Goal: Task Accomplishment & Management: Complete application form

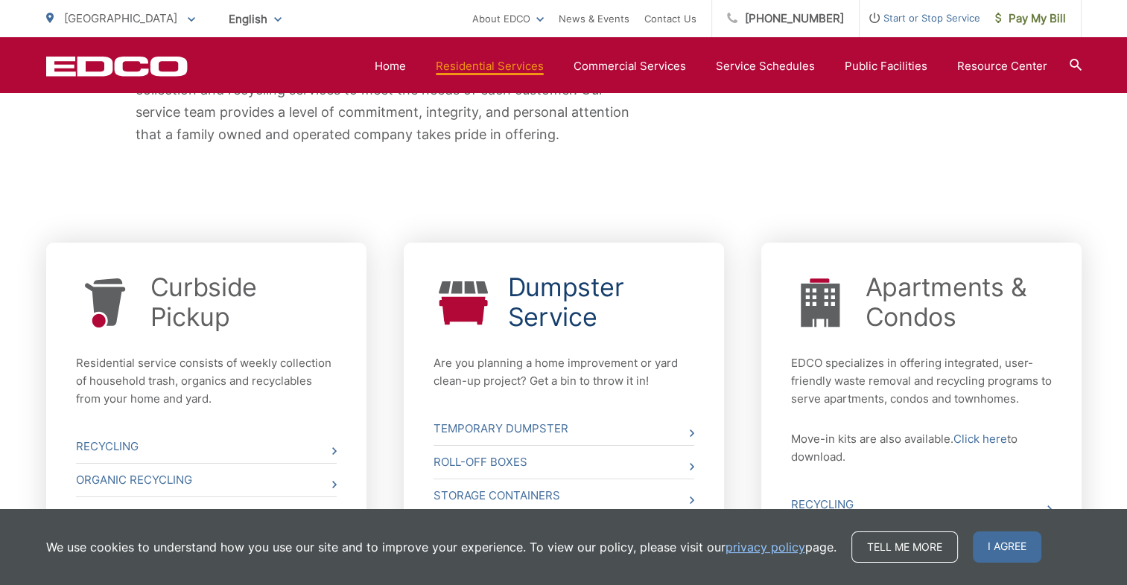
scroll to position [509, 0]
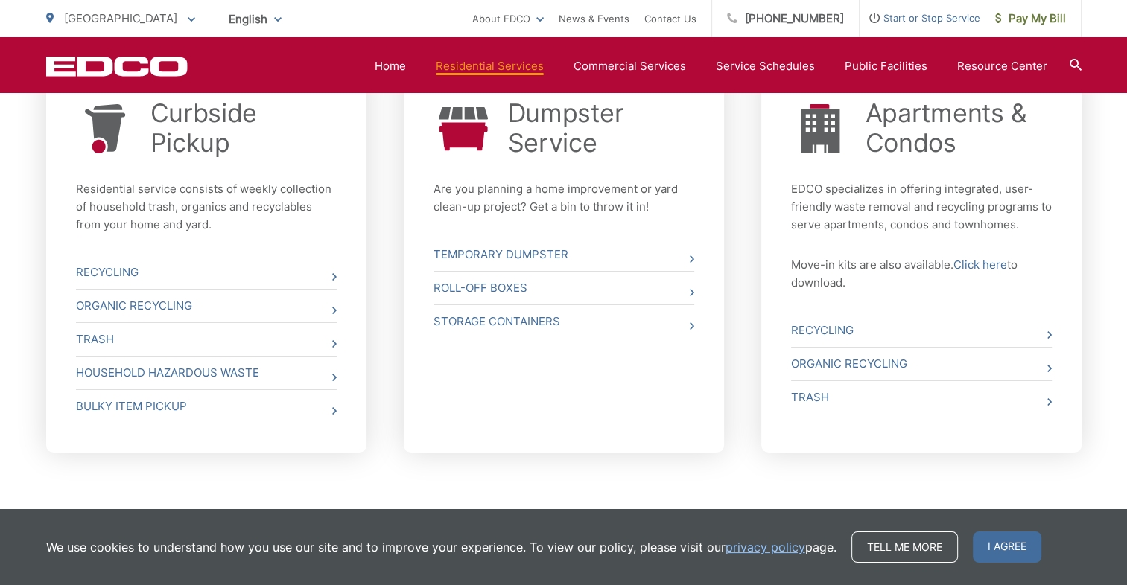
scroll to position [584, 0]
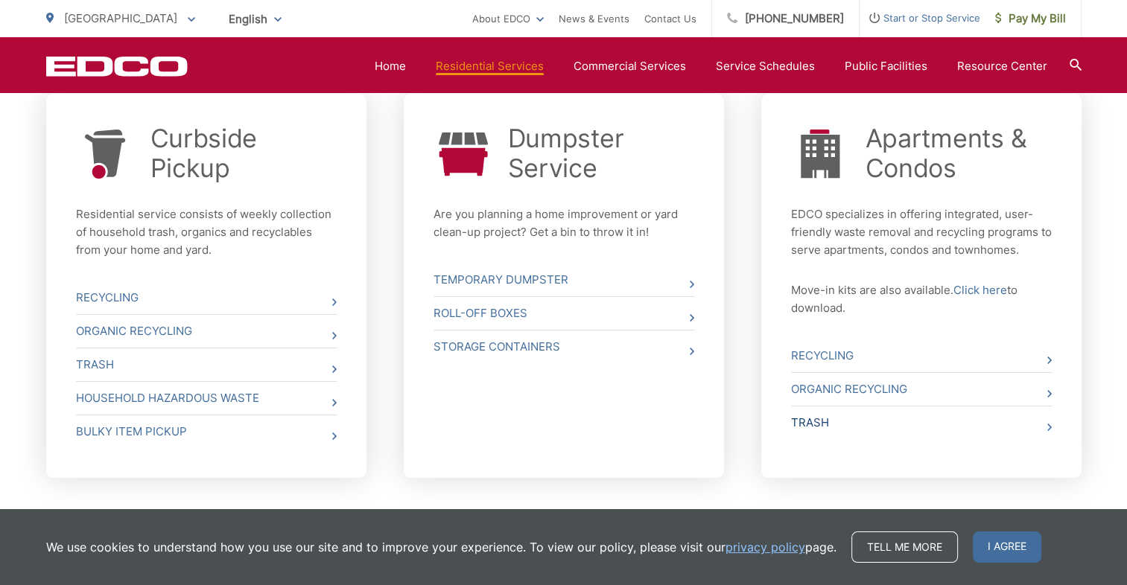
click at [1043, 430] on link "Trash" at bounding box center [921, 423] width 261 height 33
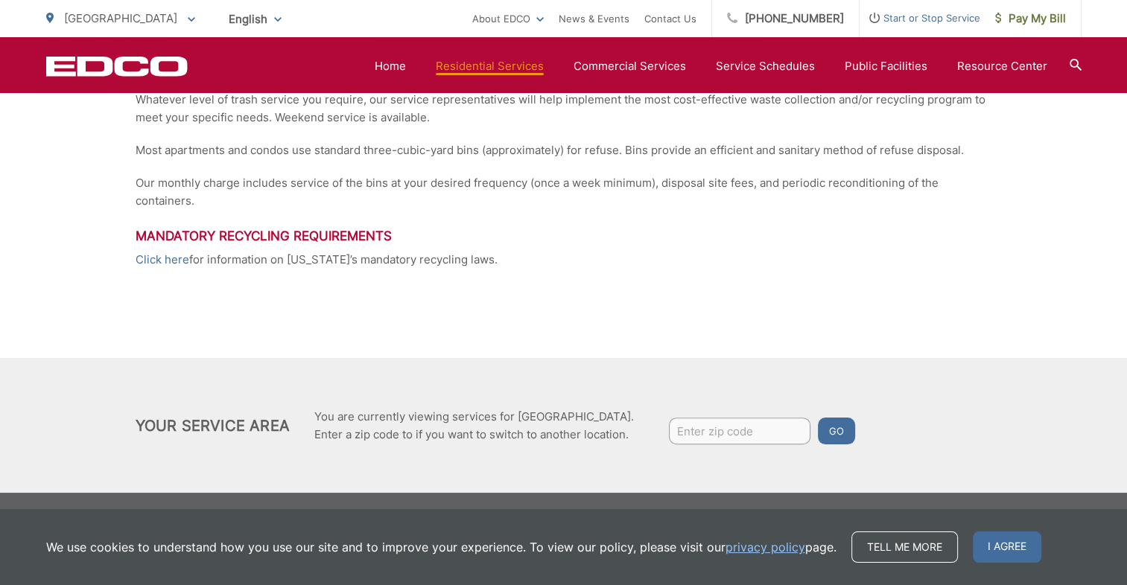
scroll to position [69, 0]
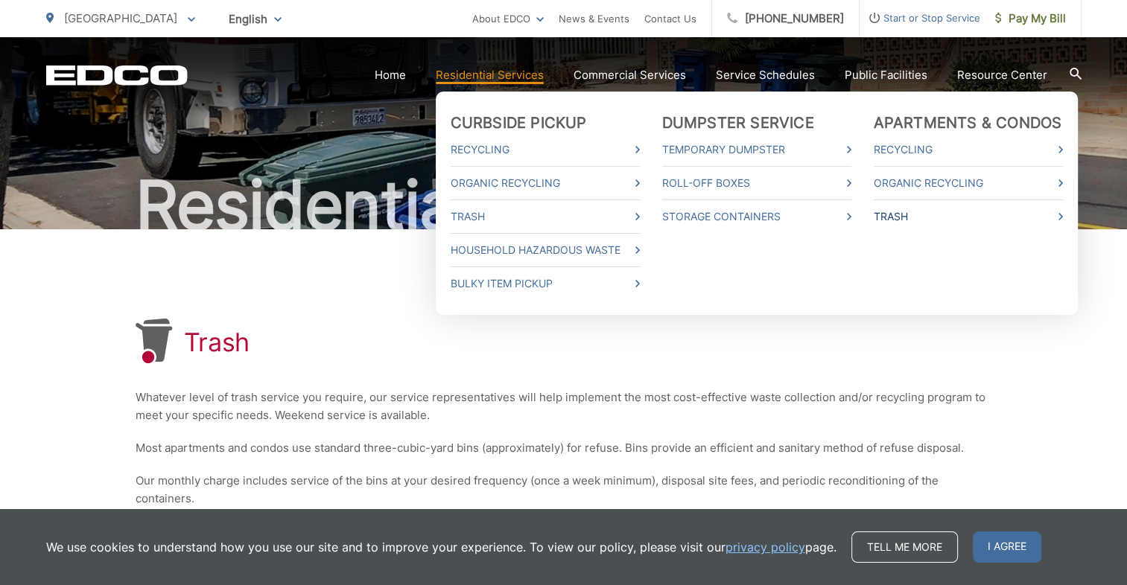
click at [920, 216] on link "Trash" at bounding box center [968, 217] width 189 height 18
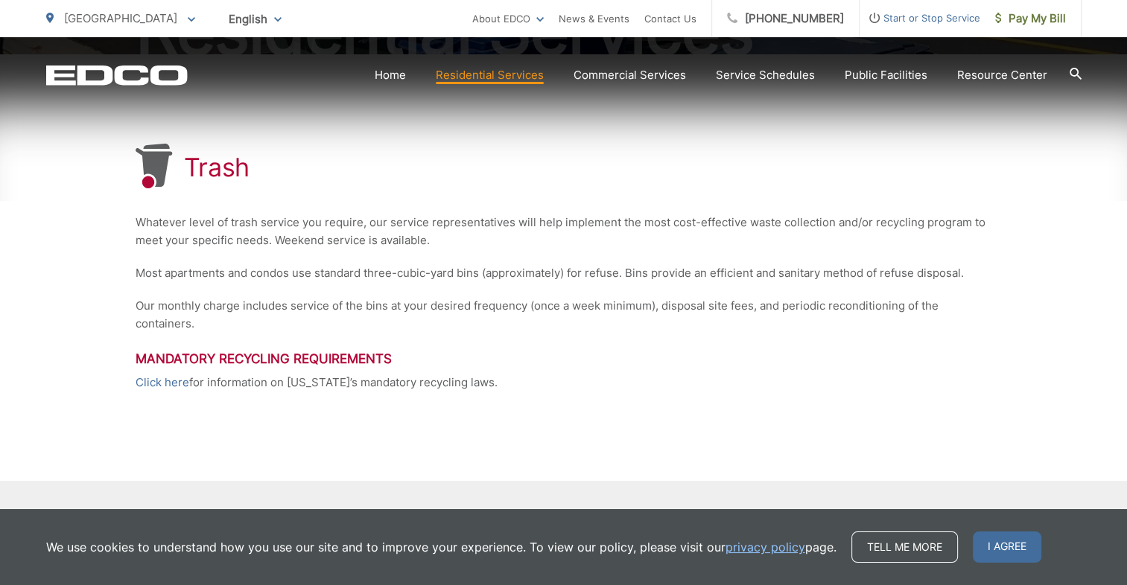
scroll to position [366, 0]
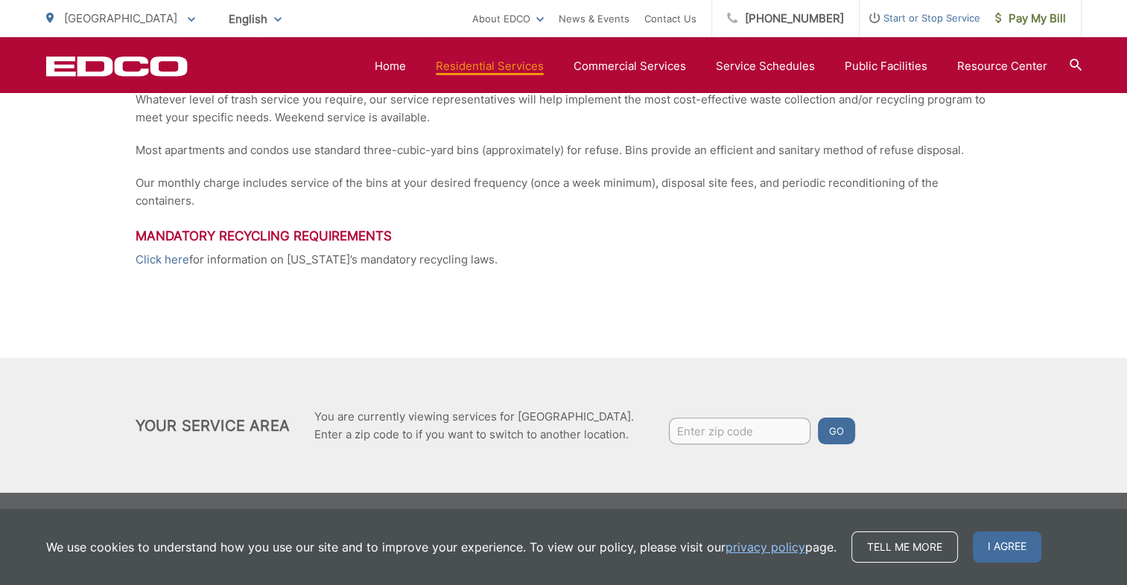
click at [689, 430] on input "Enter zip code" at bounding box center [739, 431] width 141 height 27
type input "92101"
click at [841, 432] on button "Go" at bounding box center [836, 431] width 37 height 27
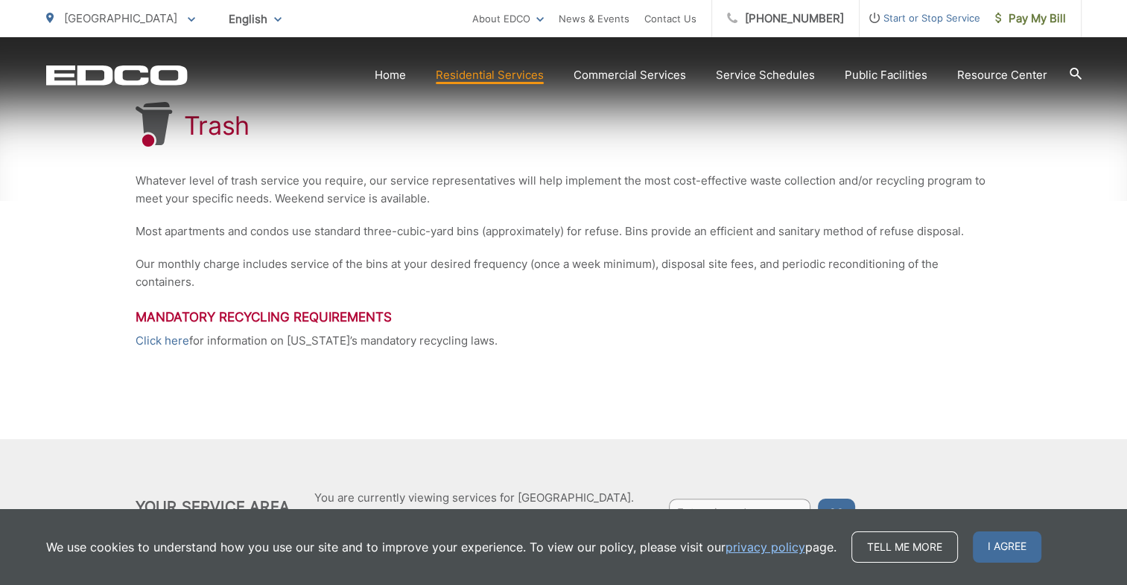
scroll to position [366, 0]
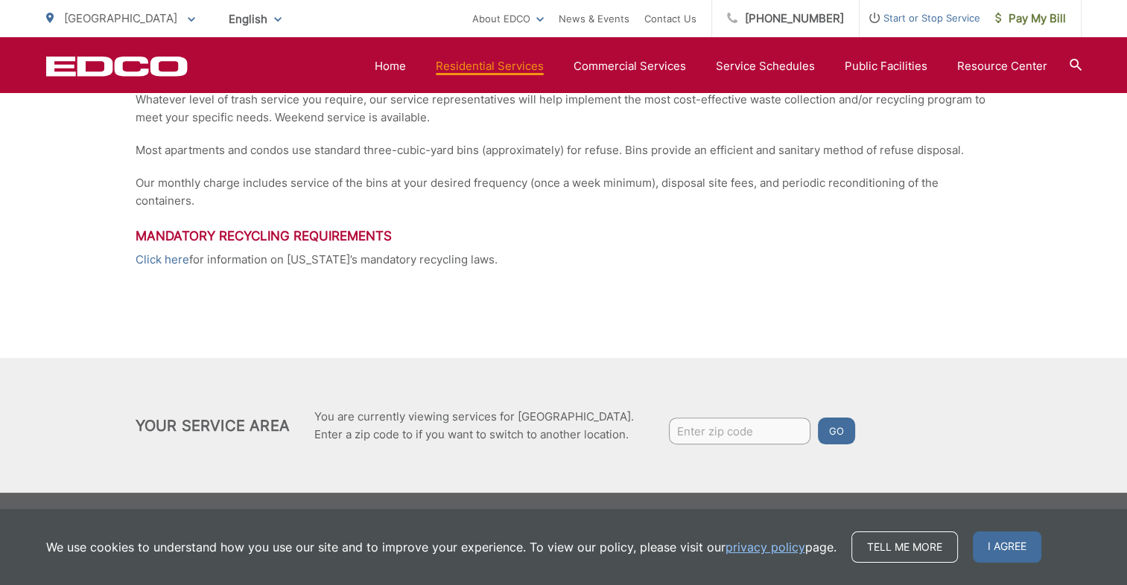
click at [697, 433] on input "Enter zip code" at bounding box center [739, 431] width 141 height 27
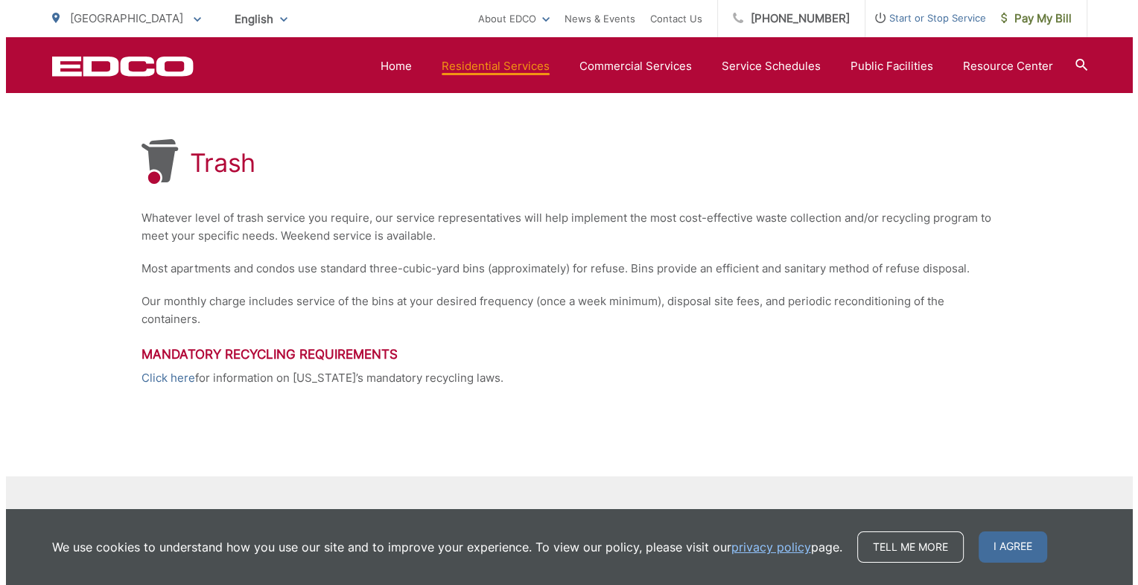
scroll to position [69, 0]
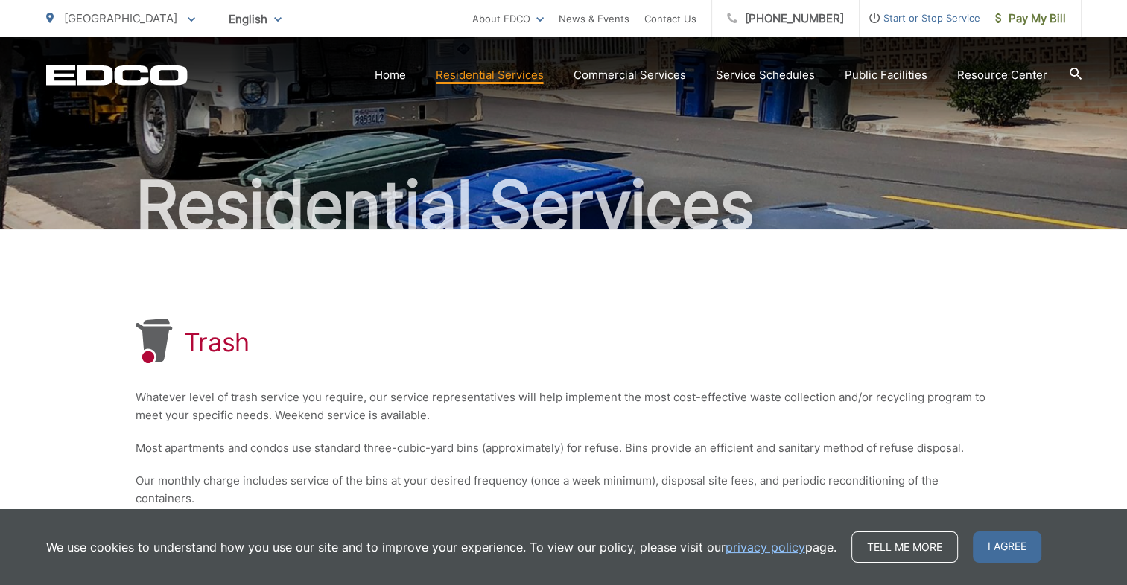
click at [906, 19] on span "Start or Stop Service" at bounding box center [919, 18] width 121 height 18
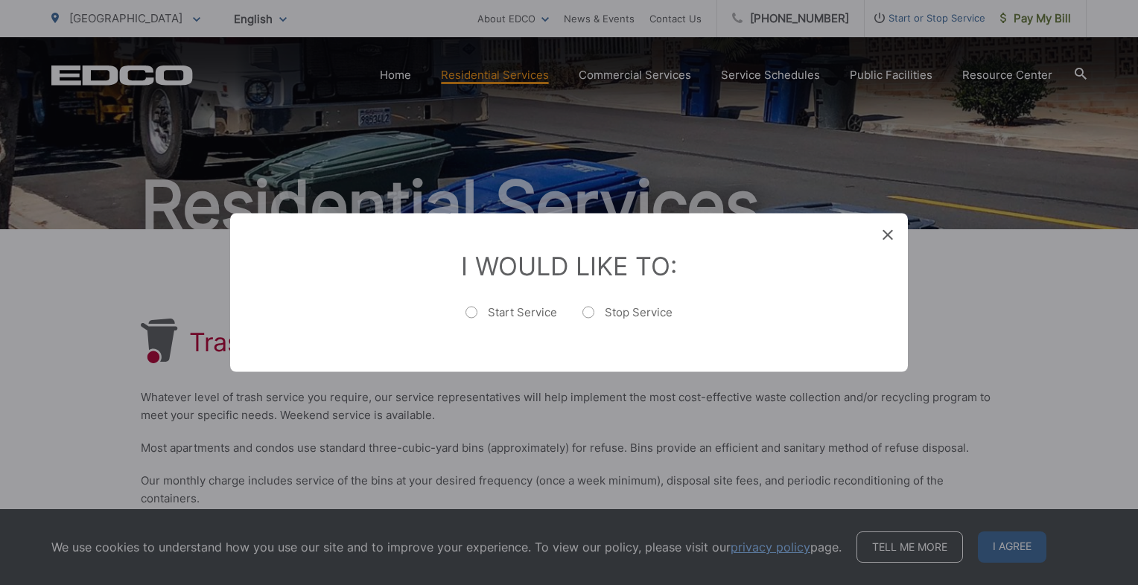
click at [468, 317] on label "Start Service" at bounding box center [511, 320] width 92 height 30
radio input "true"
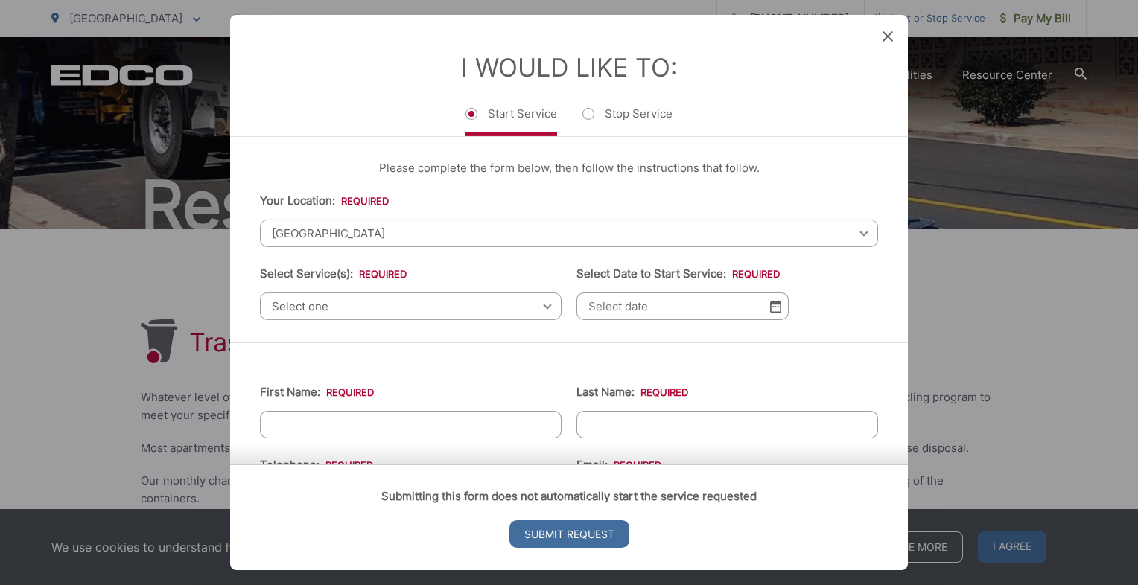
click at [351, 229] on span "[GEOGRAPHIC_DATA]" at bounding box center [569, 234] width 618 height 28
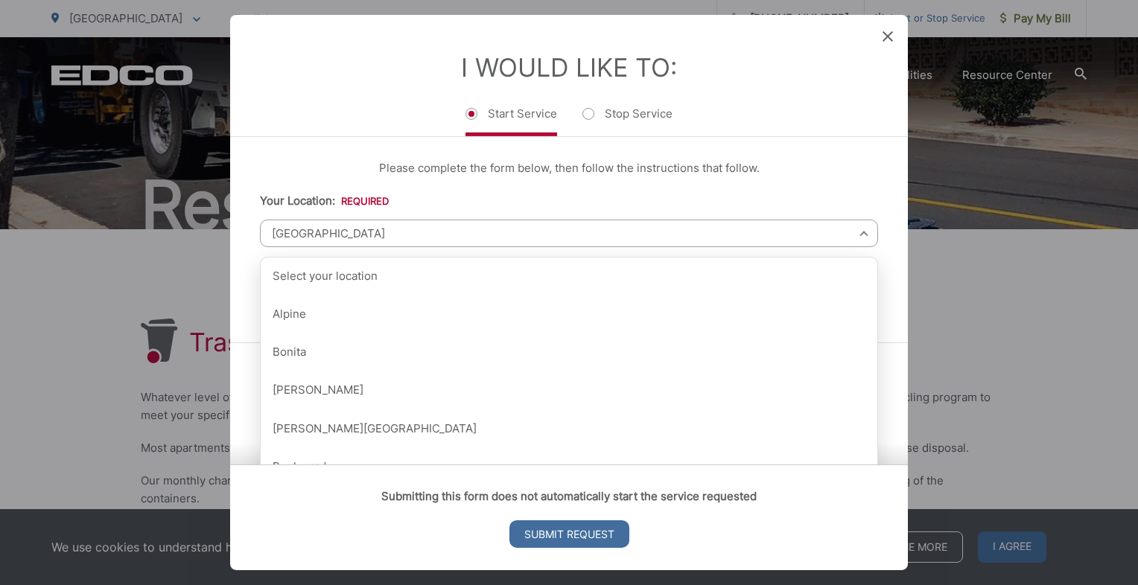
click at [264, 139] on div "Please complete the form below, then follow the instructions that follow. Your …" at bounding box center [569, 240] width 678 height 206
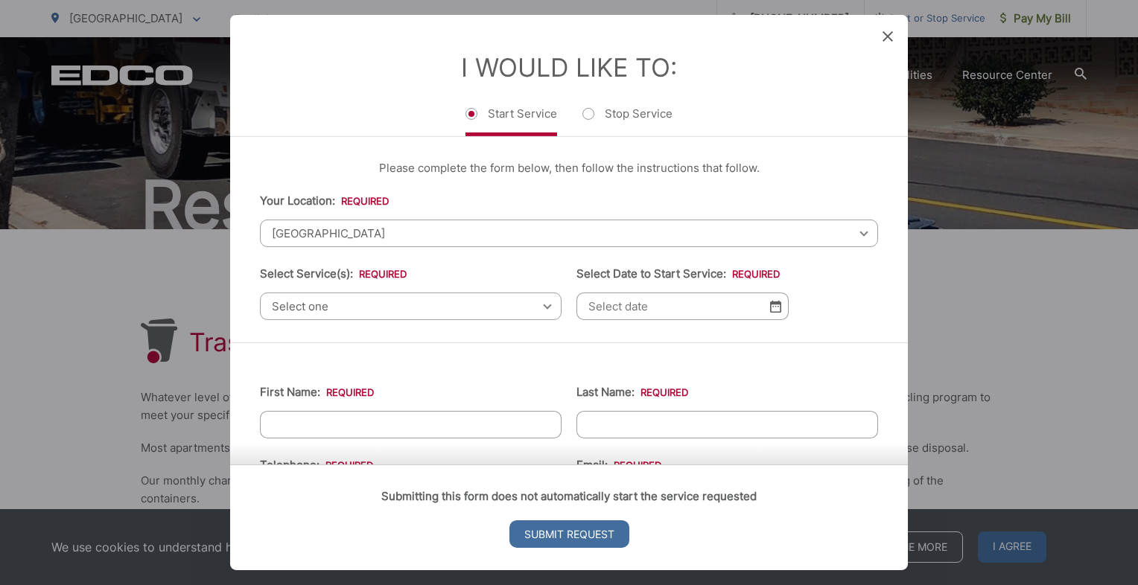
click at [329, 308] on span "Select one" at bounding box center [411, 307] width 302 height 28
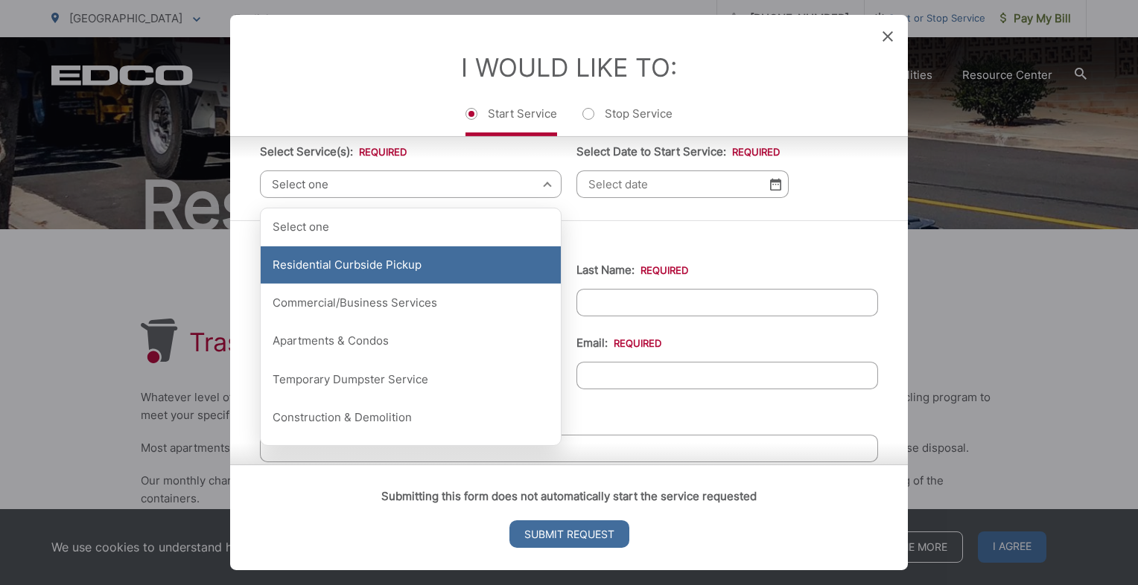
scroll to position [149, 0]
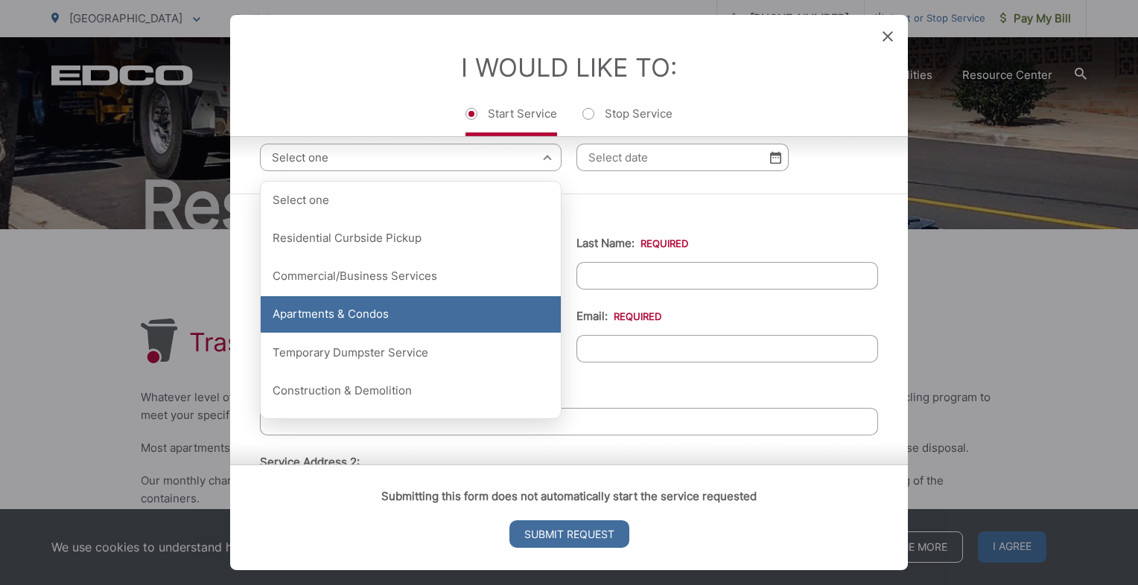
click at [378, 322] on div "Apartments & Condos" at bounding box center [411, 314] width 300 height 37
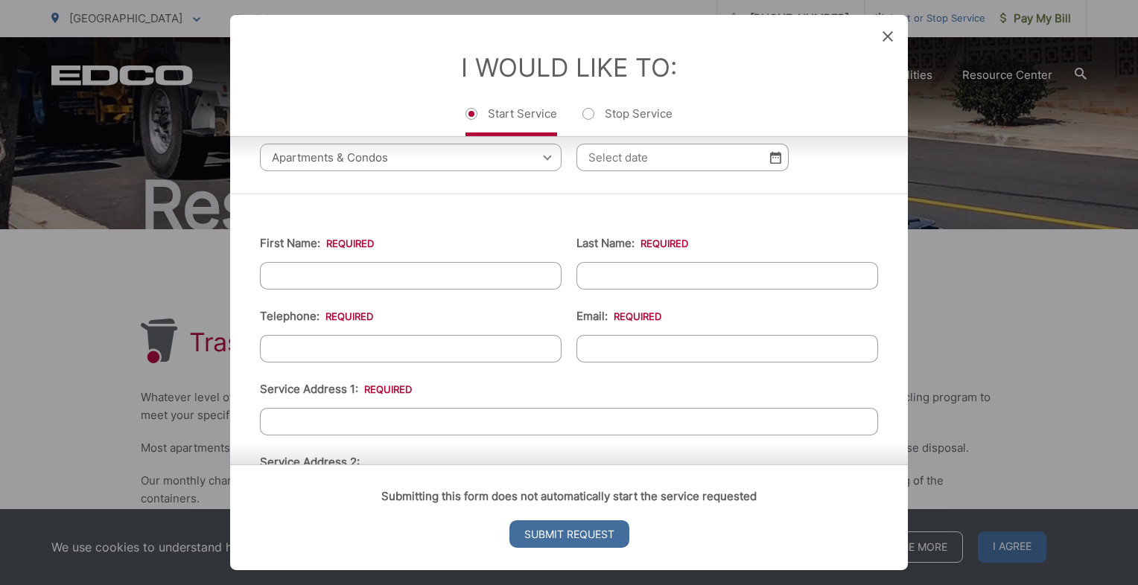
click at [611, 162] on input "Select Date to Start Service: *" at bounding box center [682, 158] width 212 height 28
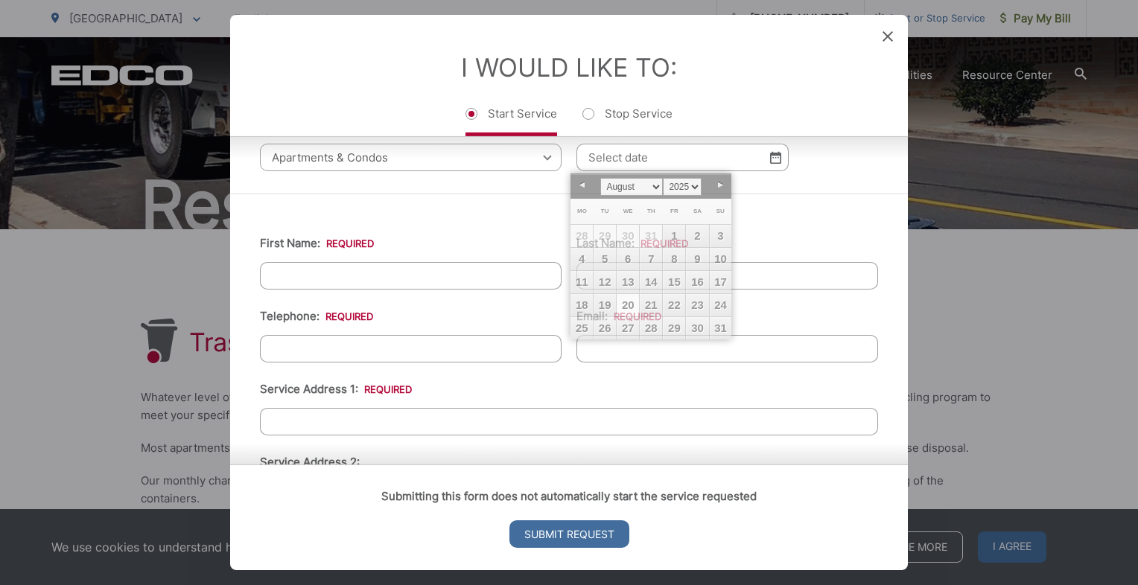
click at [475, 206] on div "First Name: * Last Name: * Telephone: * Email: * Service Address 1: * Service A…" at bounding box center [569, 542] width 678 height 696
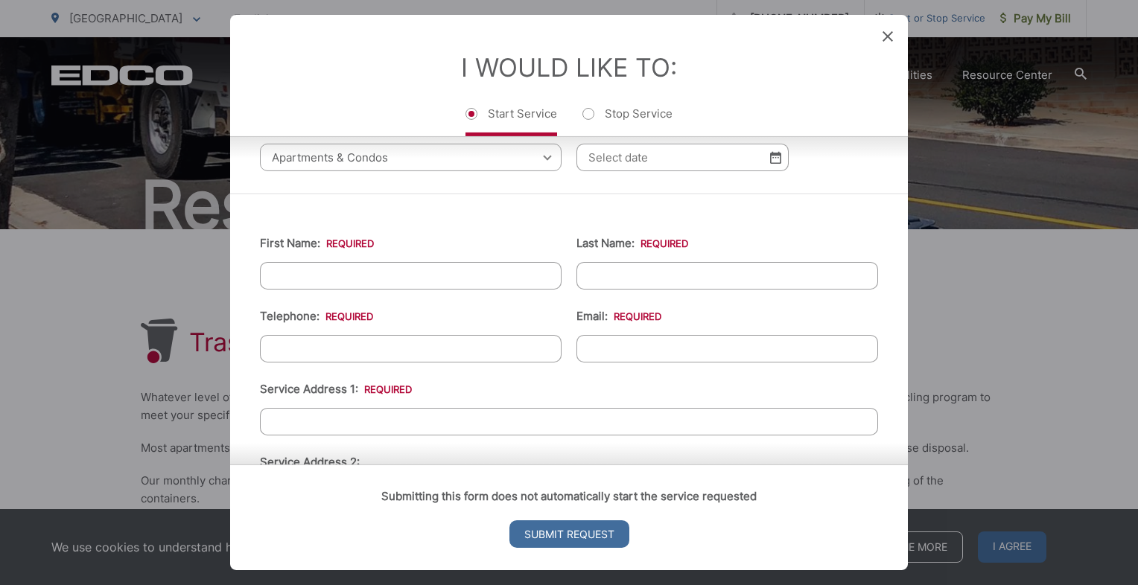
scroll to position [0, 0]
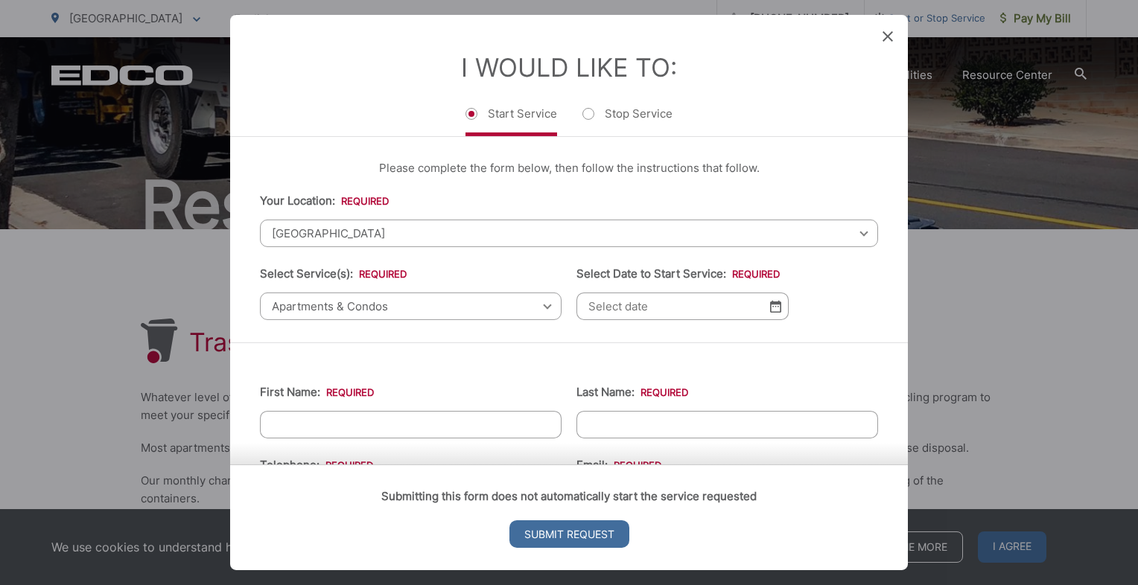
click at [893, 36] on div "I Would Like To: Start Service Stop Service" at bounding box center [569, 75] width 678 height 121
click at [770, 302] on img at bounding box center [775, 306] width 11 height 13
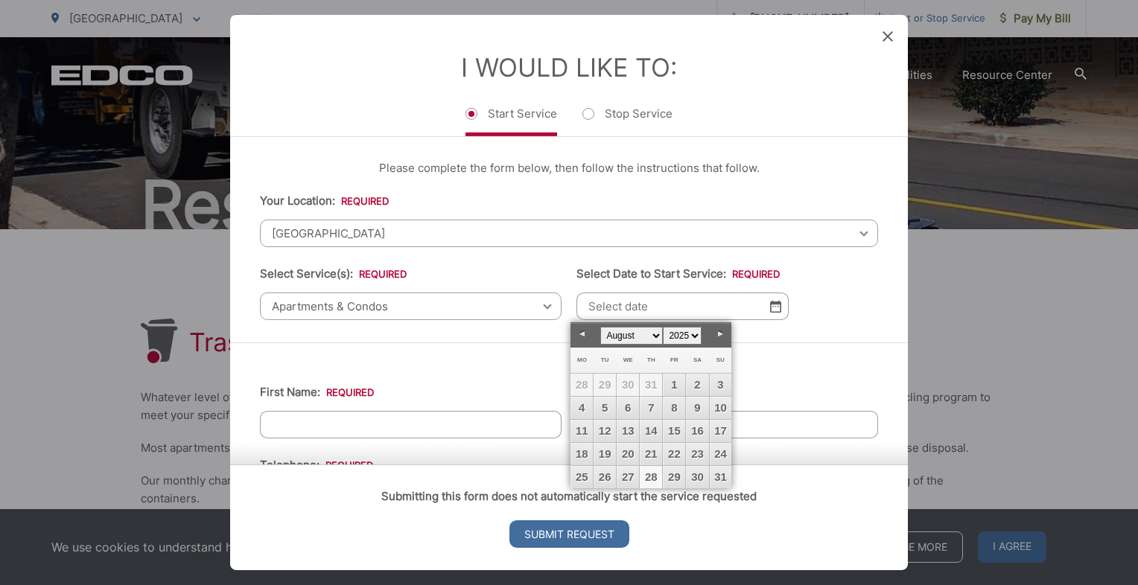
click at [655, 475] on link "28" at bounding box center [651, 477] width 22 height 22
type input "08/28/2025"
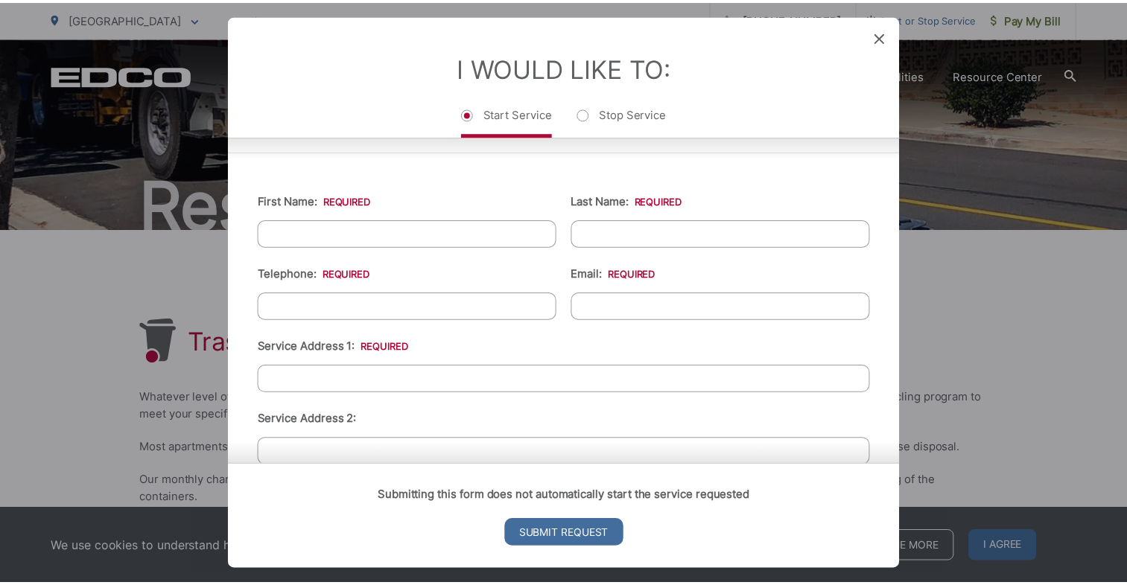
scroll to position [372, 0]
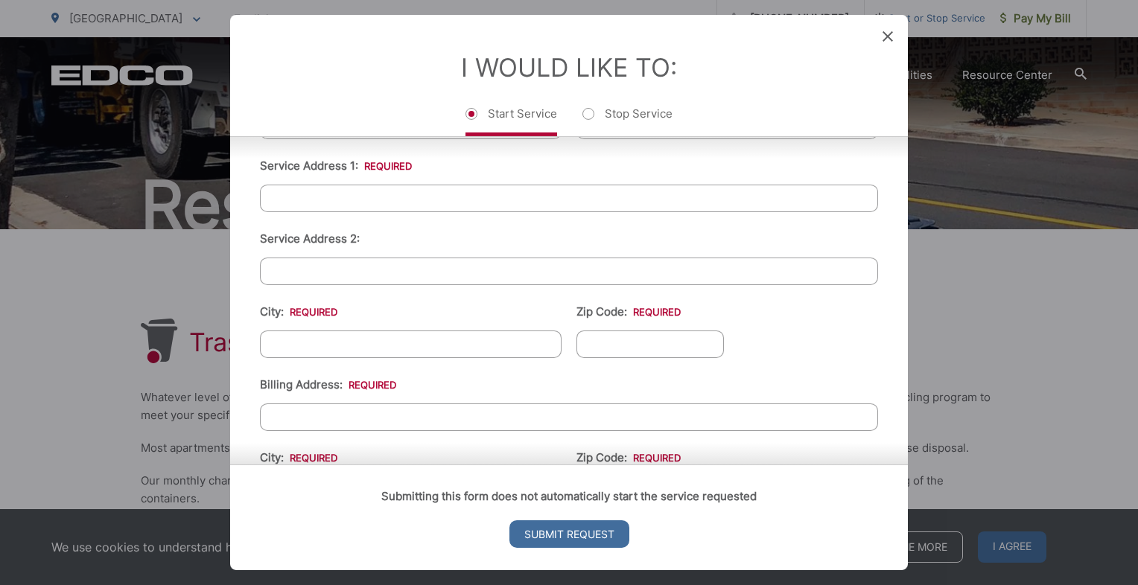
click at [894, 36] on div "I Would Like To: Start Service Stop Service" at bounding box center [569, 75] width 678 height 121
click at [887, 36] on icon at bounding box center [887, 36] width 10 height 10
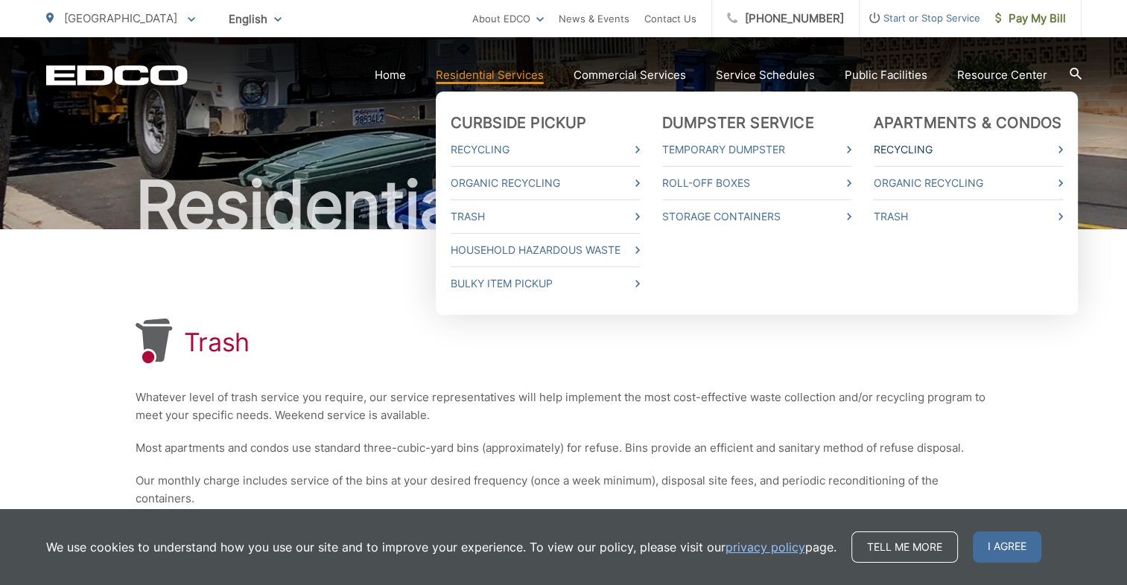
click at [923, 152] on link "Recycling" at bounding box center [968, 150] width 189 height 18
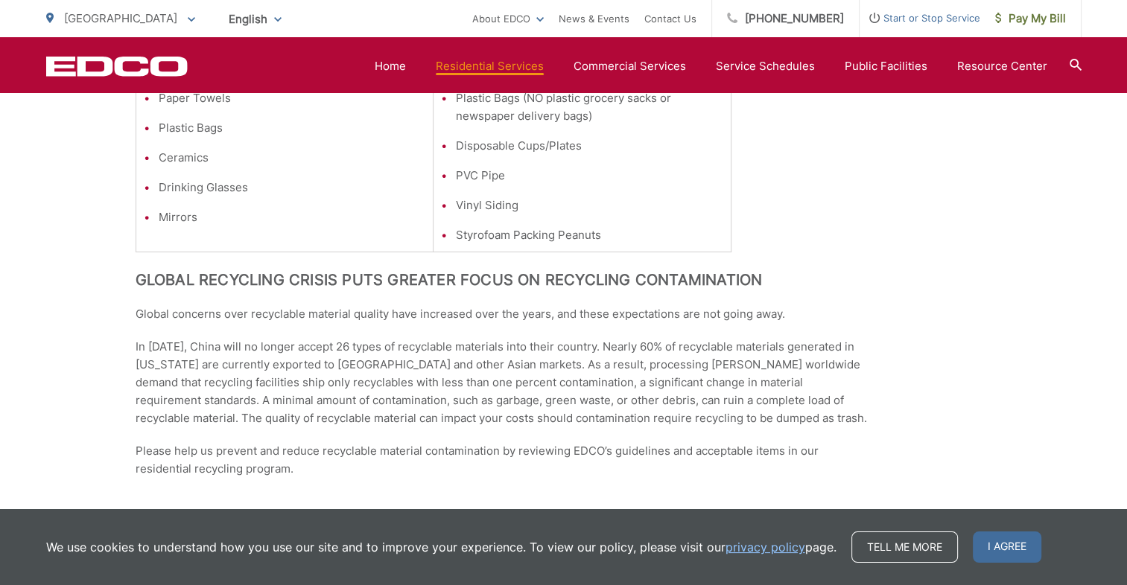
scroll to position [1331, 0]
